Goal: Task Accomplishment & Management: Use online tool/utility

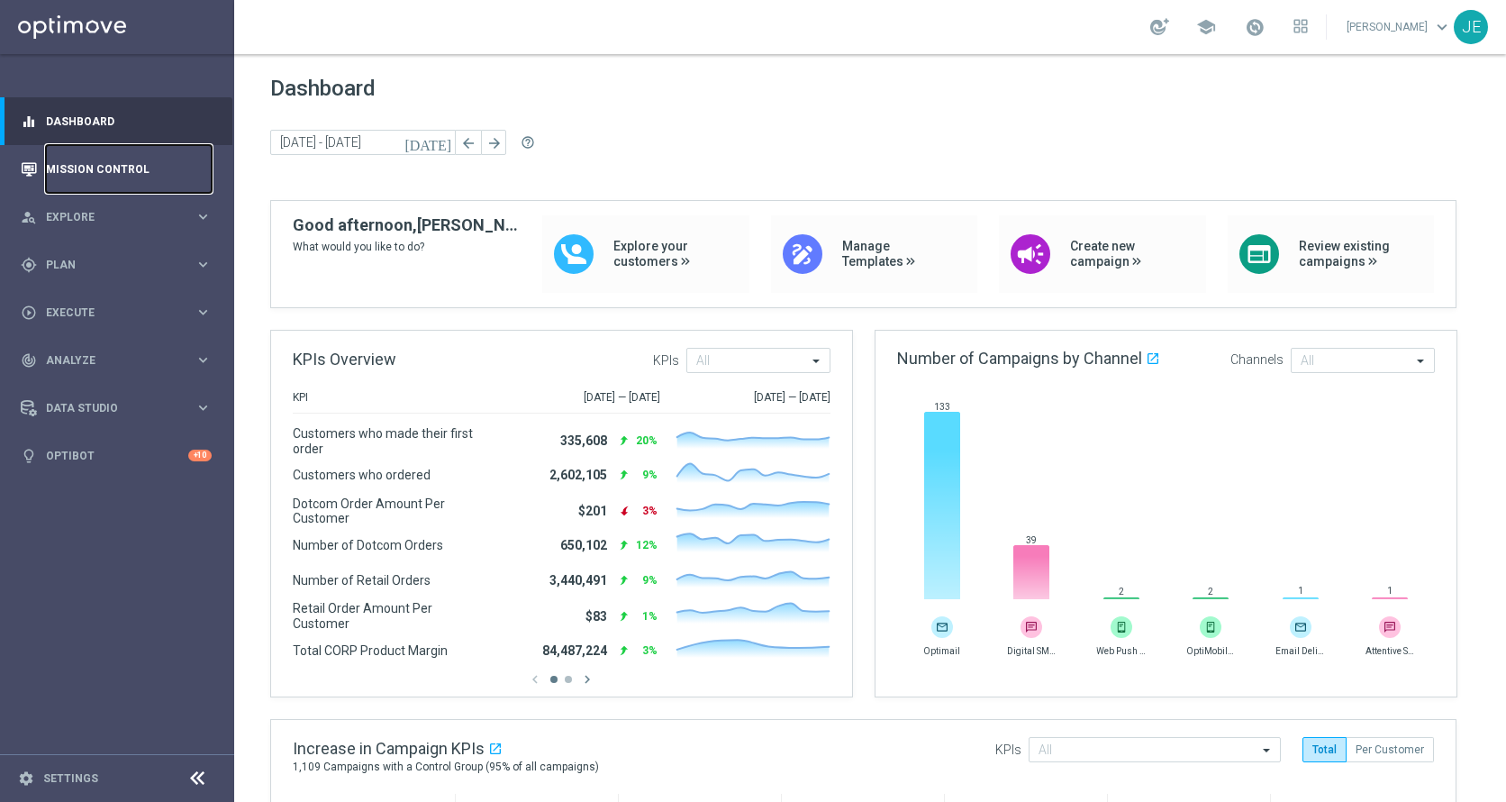
click at [110, 168] on link "Mission Control" at bounding box center [129, 169] width 166 height 48
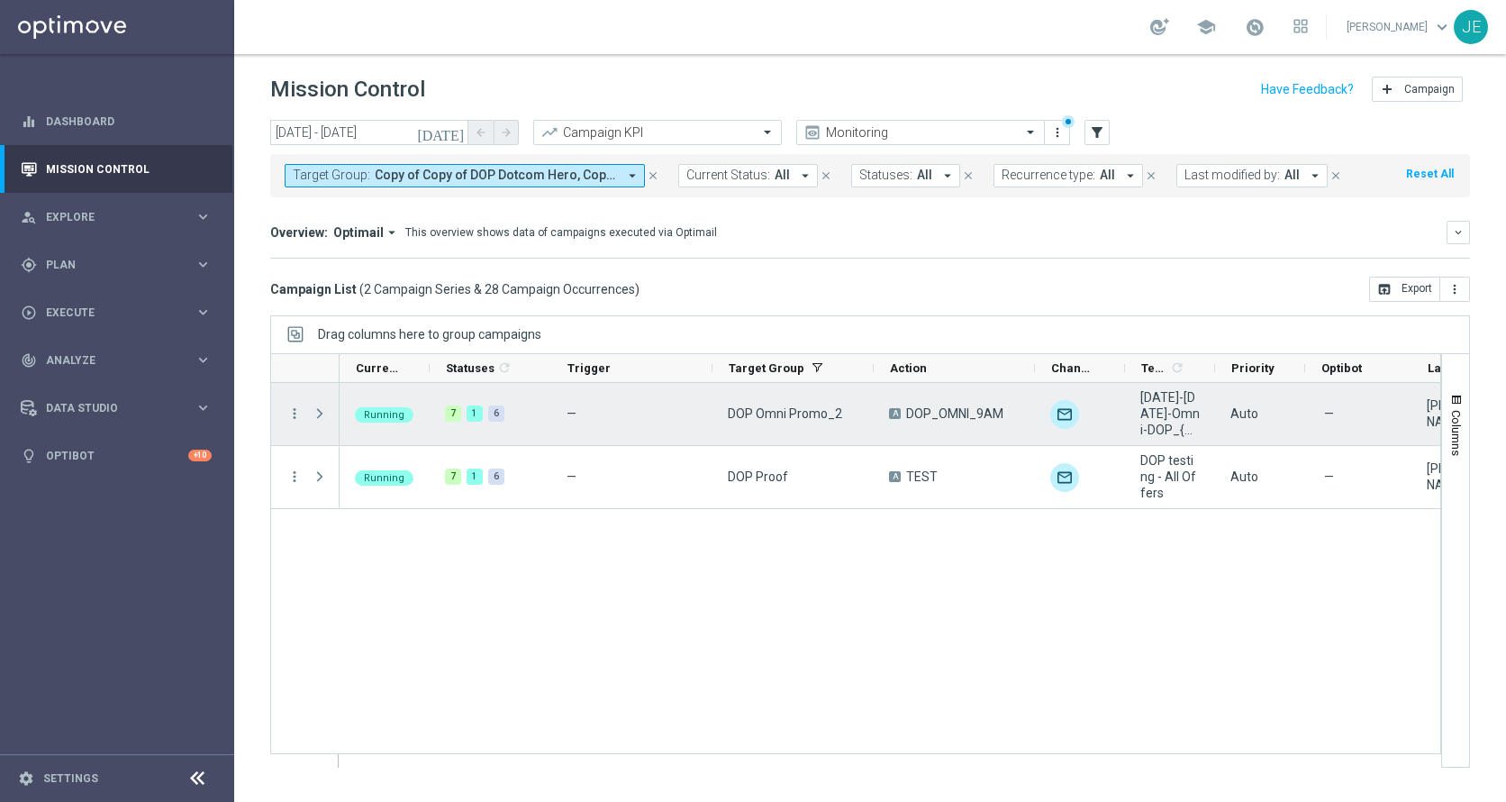
click at [327, 407] on span "Press SPACE to select this row." at bounding box center [320, 413] width 16 height 14
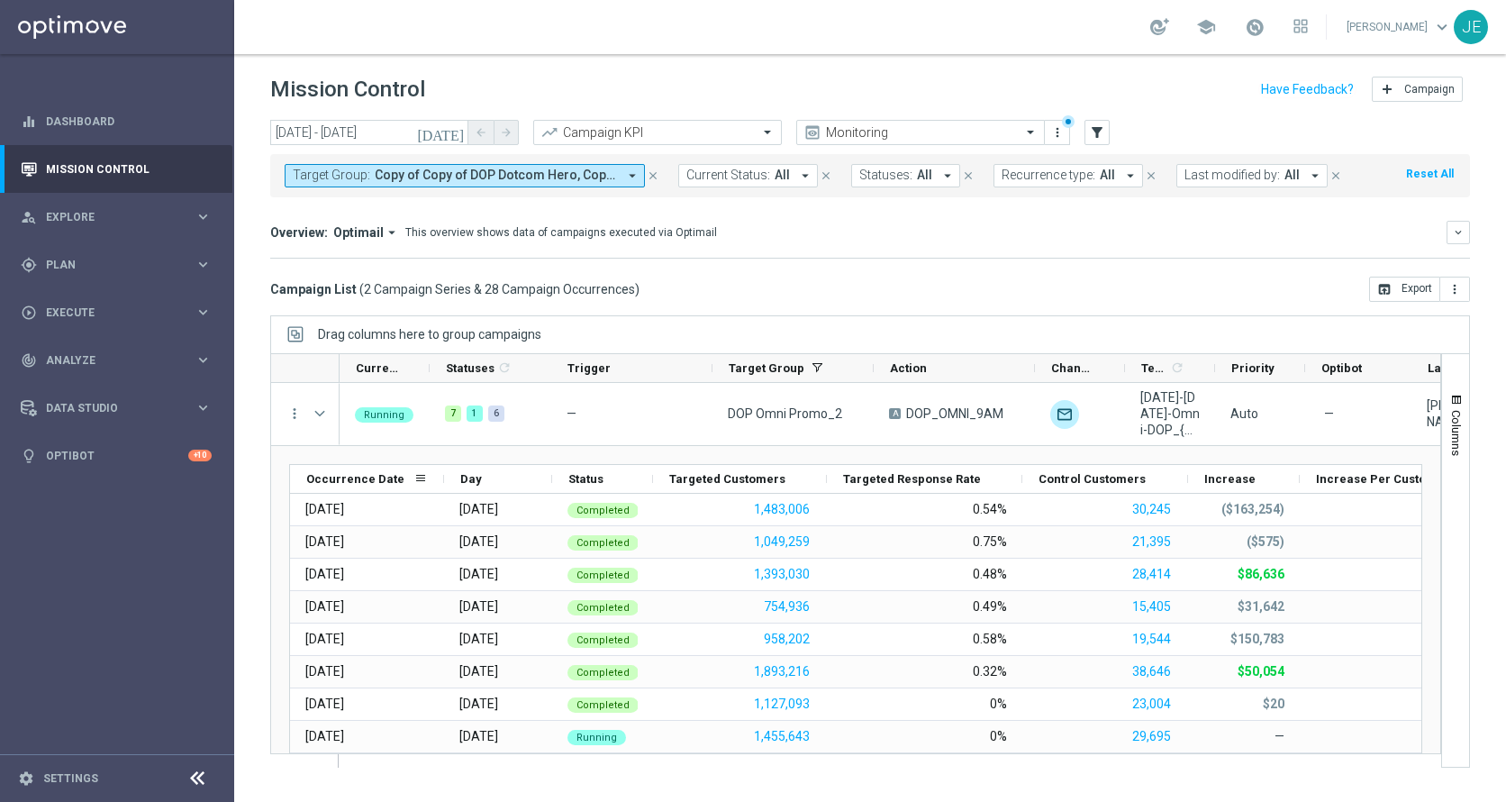
click at [371, 470] on div "Occurrence Date" at bounding box center [359, 479] width 107 height 28
click at [337, 481] on span "Occurrence Date" at bounding box center [349, 479] width 87 height 14
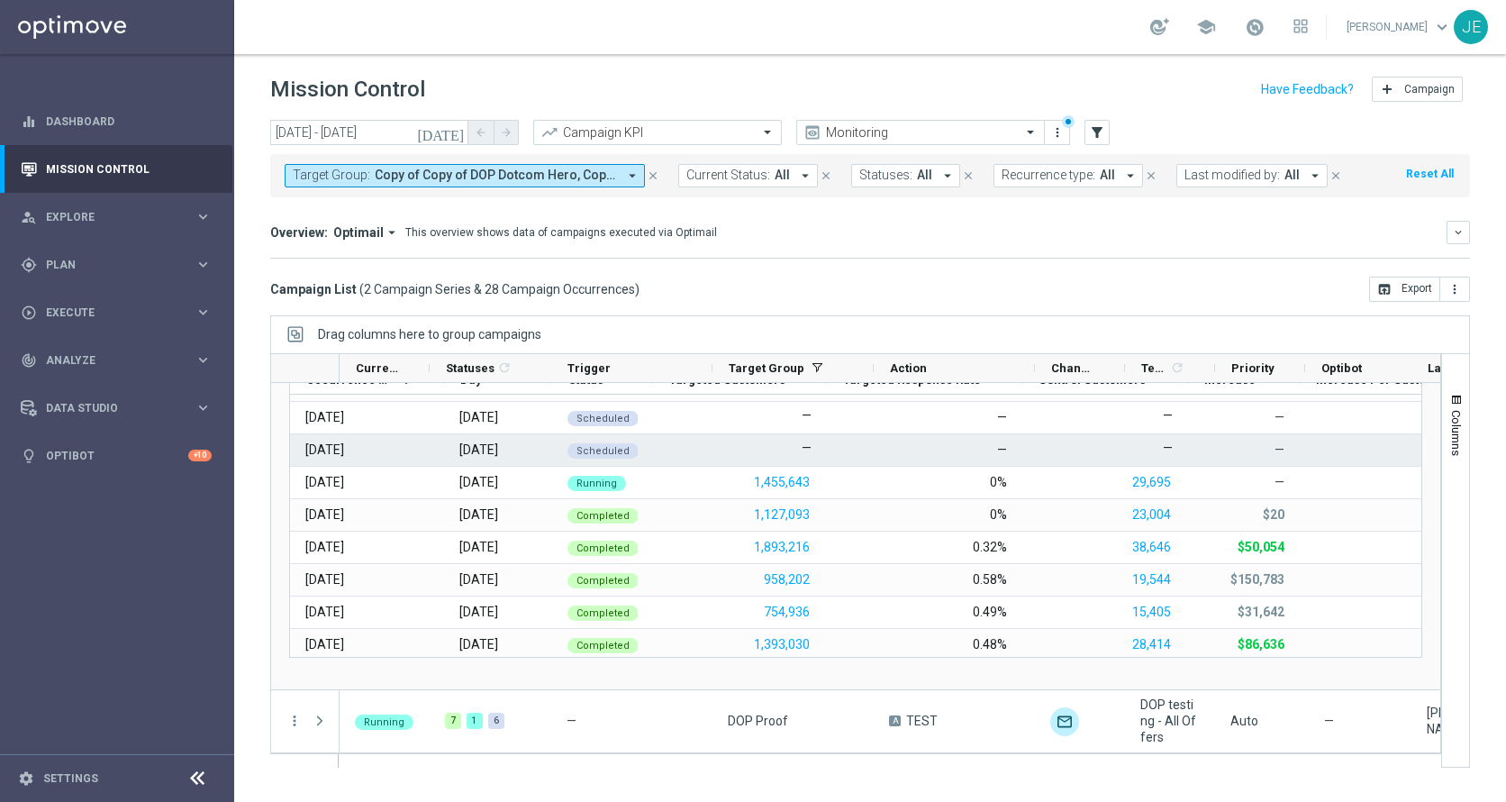
scroll to position [133, 0]
